Goal: Navigation & Orientation: Go to known website

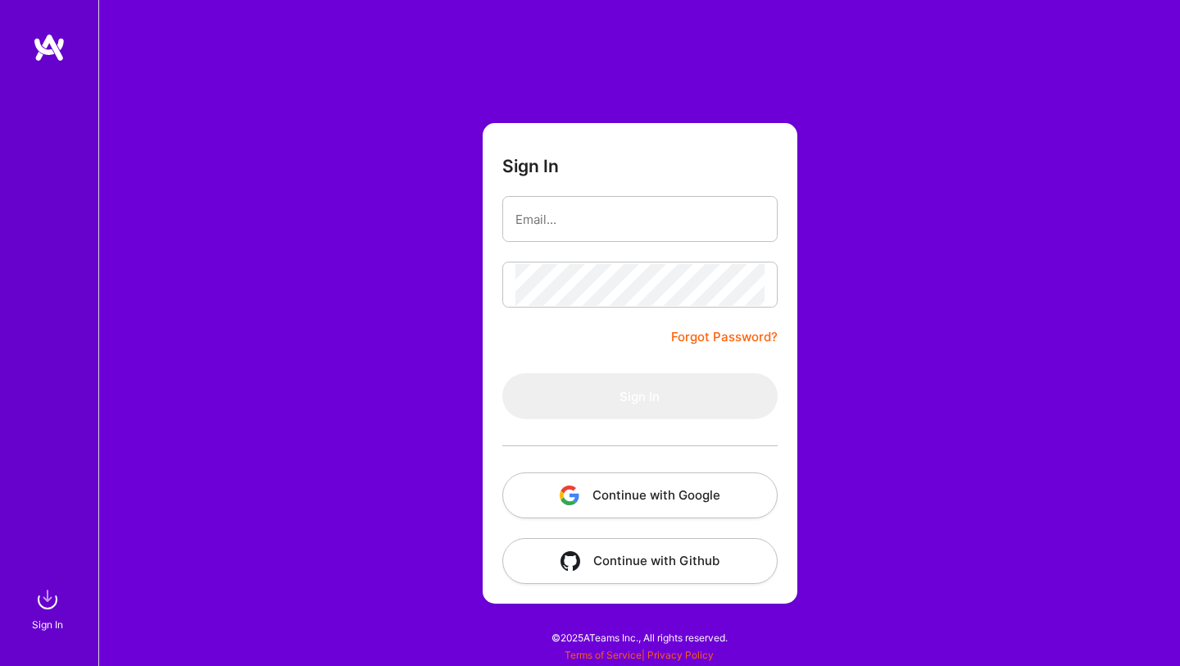
click at [576, 489] on img "button" at bounding box center [570, 495] width 20 height 20
